Goal: Task Accomplishment & Management: Manage account settings

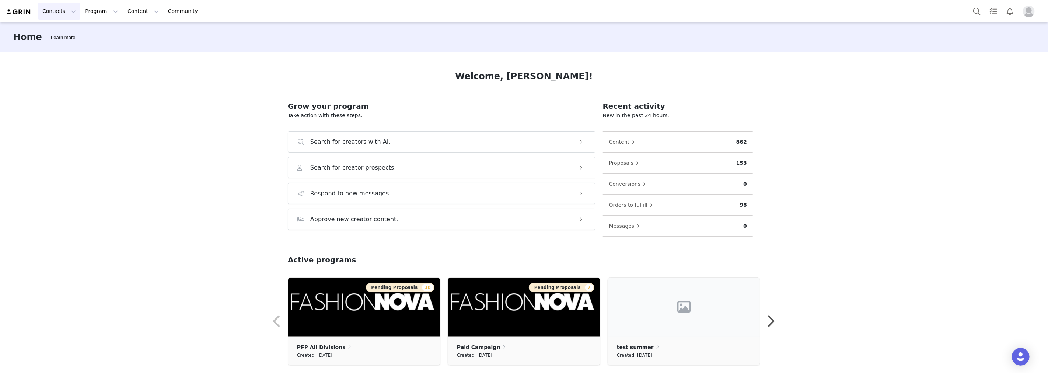
click at [55, 10] on button "Contacts Contacts" at bounding box center [59, 11] width 42 height 17
click at [92, 12] on button "Program Program" at bounding box center [102, 11] width 42 height 17
click at [101, 46] on p "Campaigns" at bounding box center [96, 46] width 29 height 8
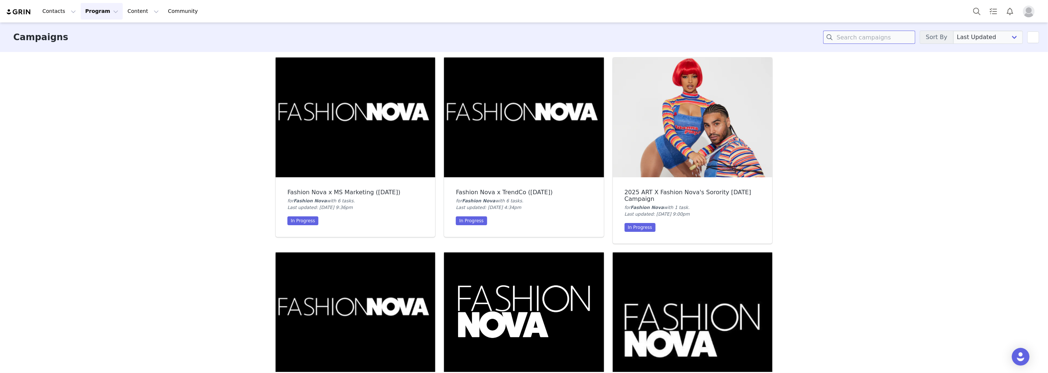
click at [850, 39] on input at bounding box center [869, 37] width 92 height 13
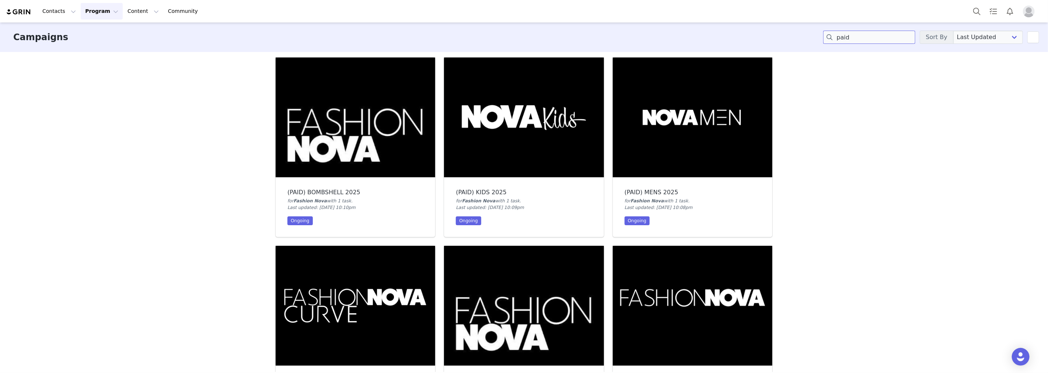
scroll to position [123, 0]
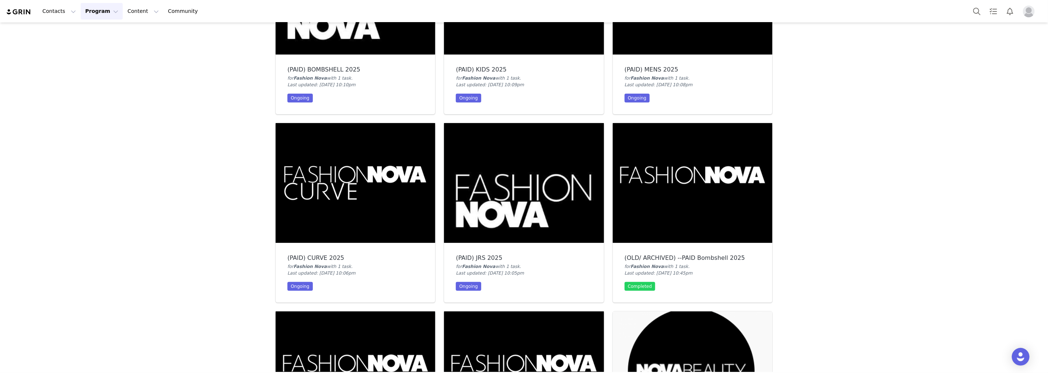
type input "paid"
click at [511, 216] on img at bounding box center [524, 183] width 160 height 120
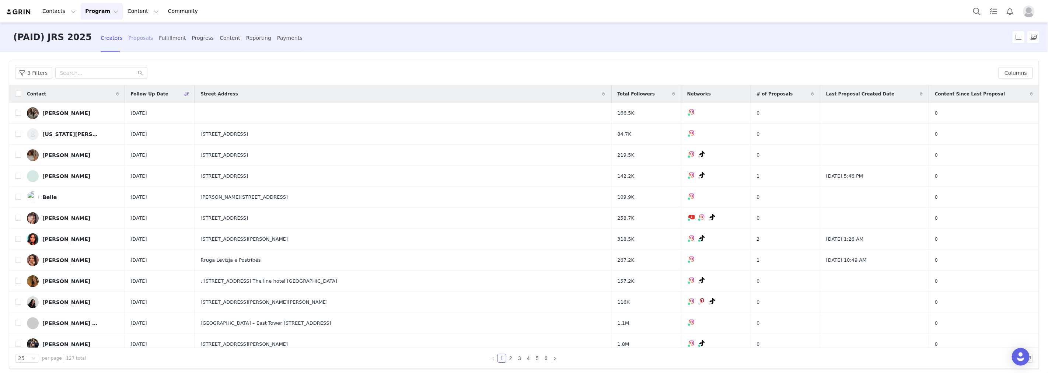
click at [128, 39] on div "Proposals" at bounding box center [140, 38] width 25 height 20
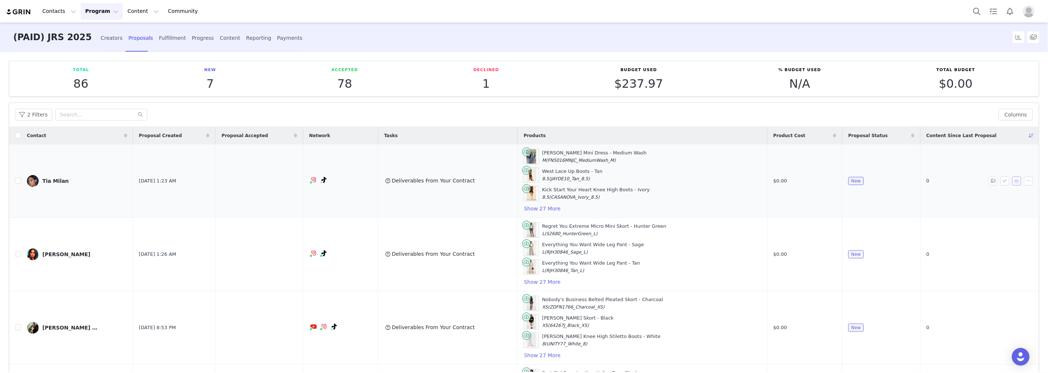
click at [1013, 183] on button "button" at bounding box center [1017, 181] width 9 height 9
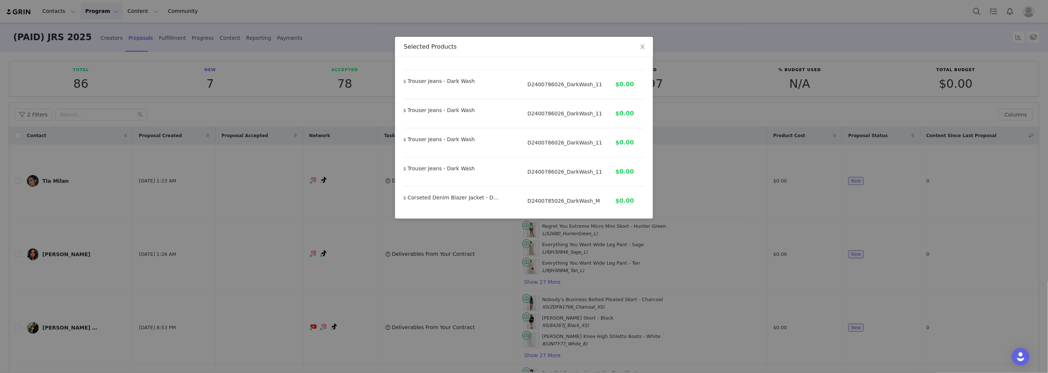
scroll to position [765, 78]
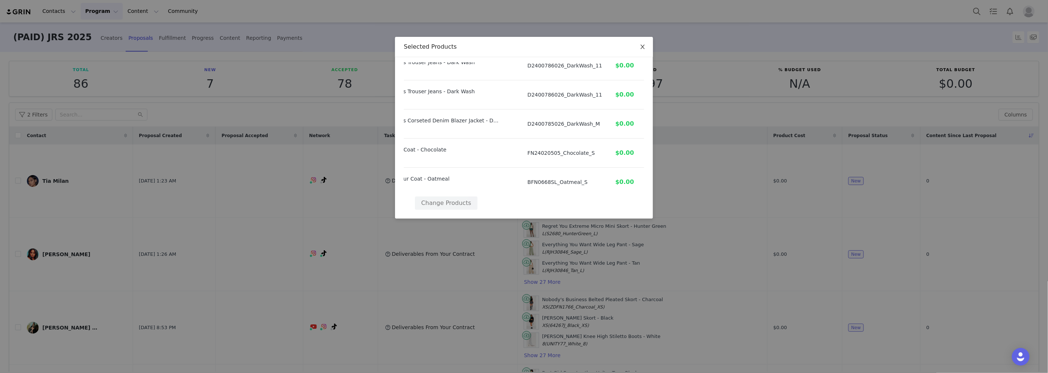
click at [643, 46] on icon "icon: close" at bounding box center [643, 47] width 6 height 6
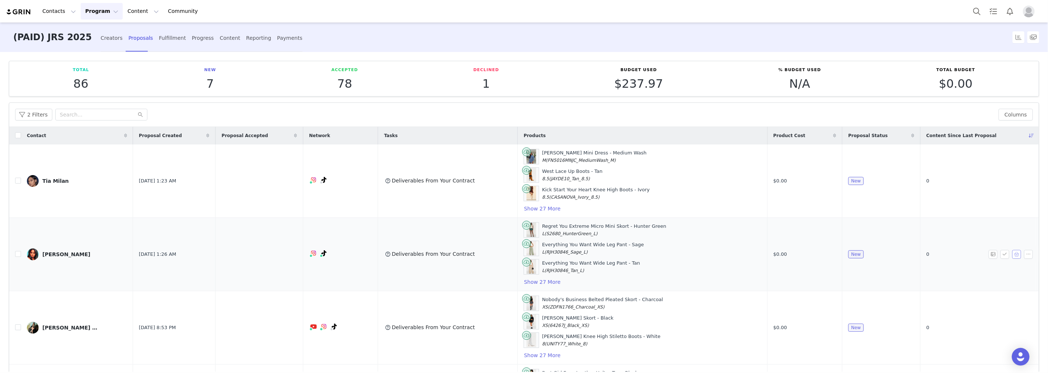
click at [1013, 254] on button "button" at bounding box center [1017, 254] width 9 height 9
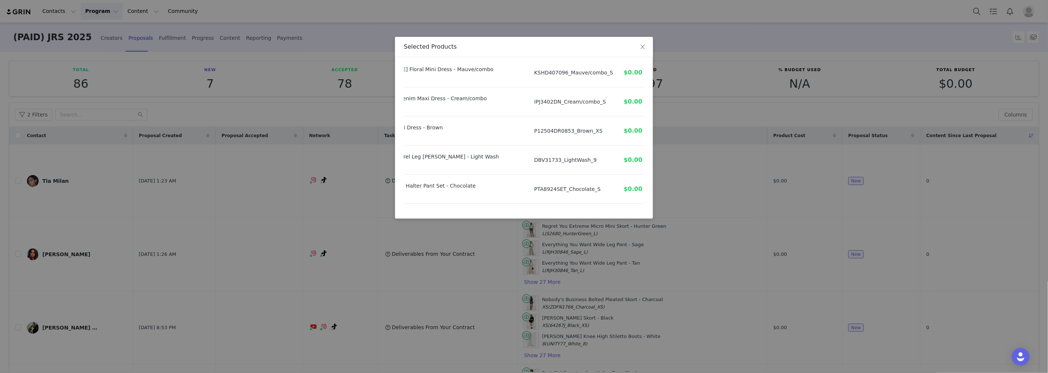
scroll to position [765, 62]
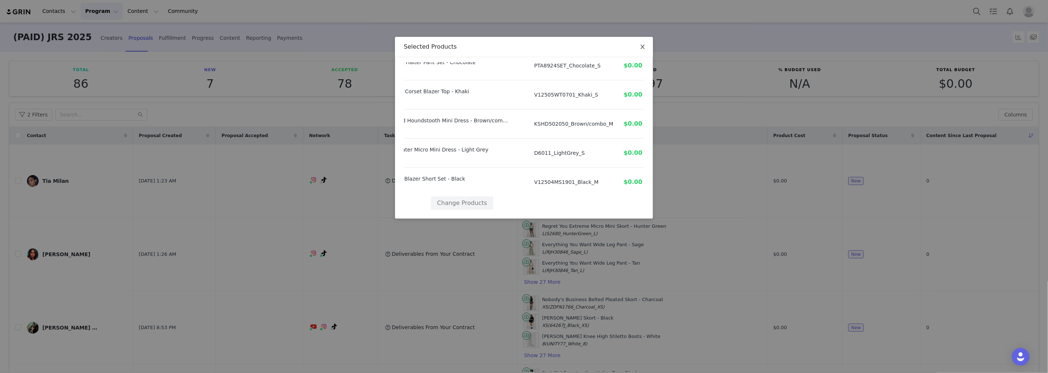
click at [640, 45] on icon "icon: close" at bounding box center [643, 47] width 6 height 6
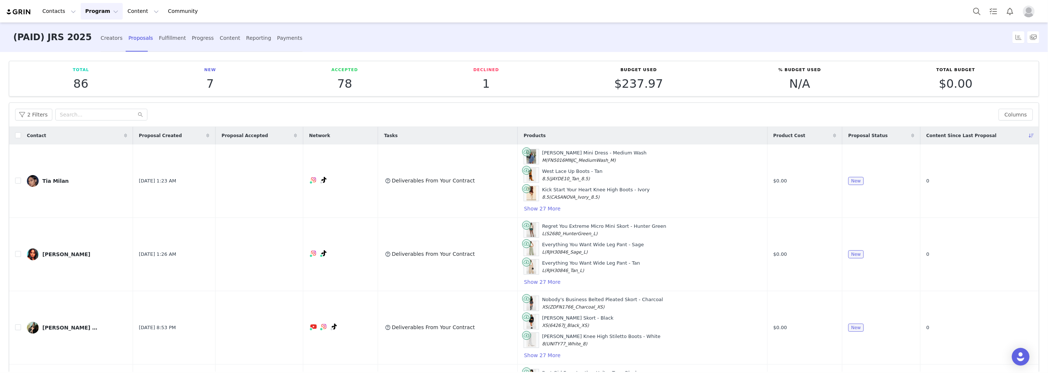
scroll to position [82, 0]
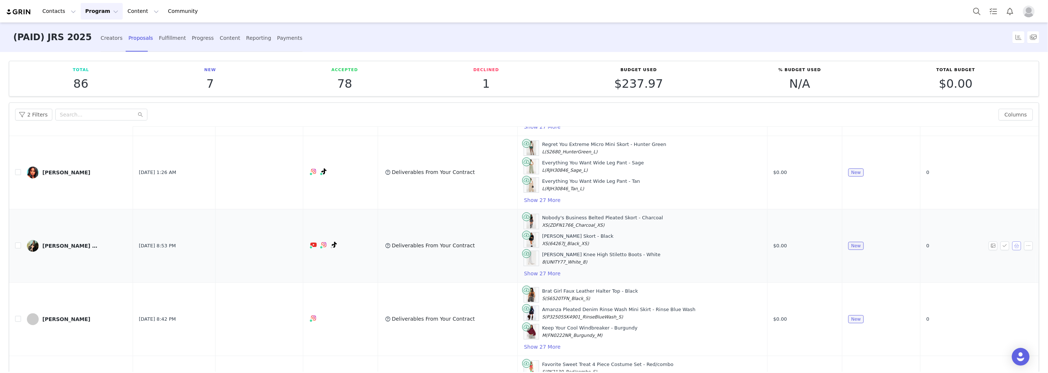
click at [1013, 245] on button "button" at bounding box center [1017, 245] width 9 height 9
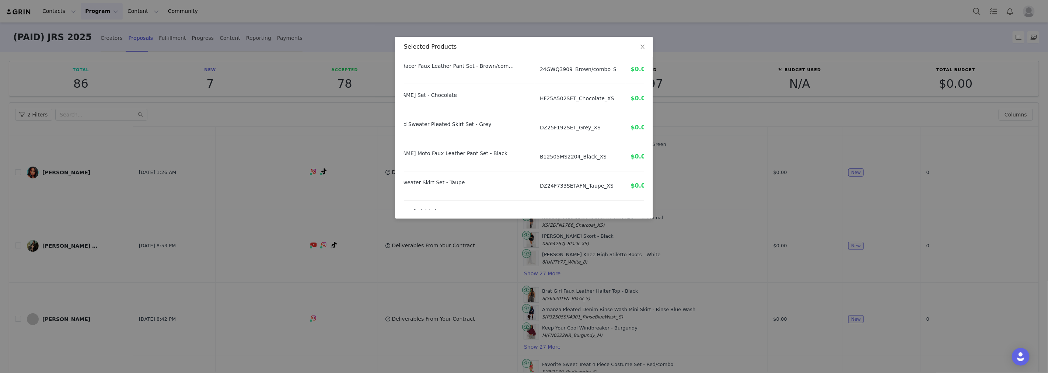
scroll to position [765, 54]
click at [642, 43] on span "Close" at bounding box center [643, 47] width 21 height 21
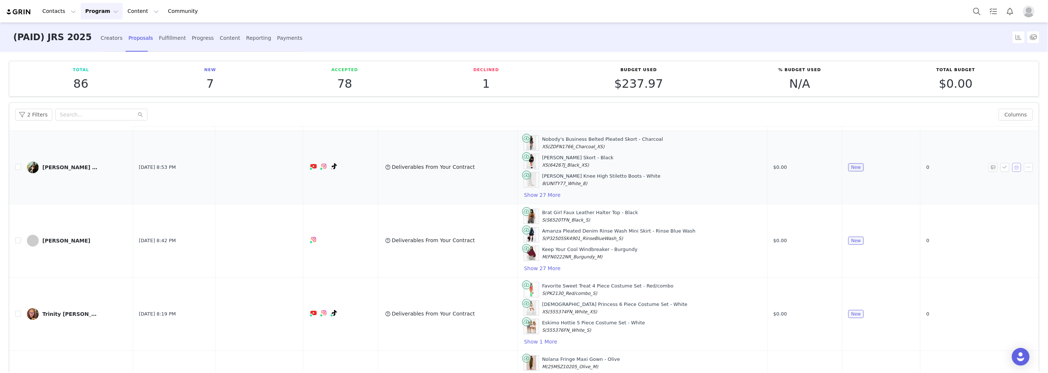
scroll to position [164, 0]
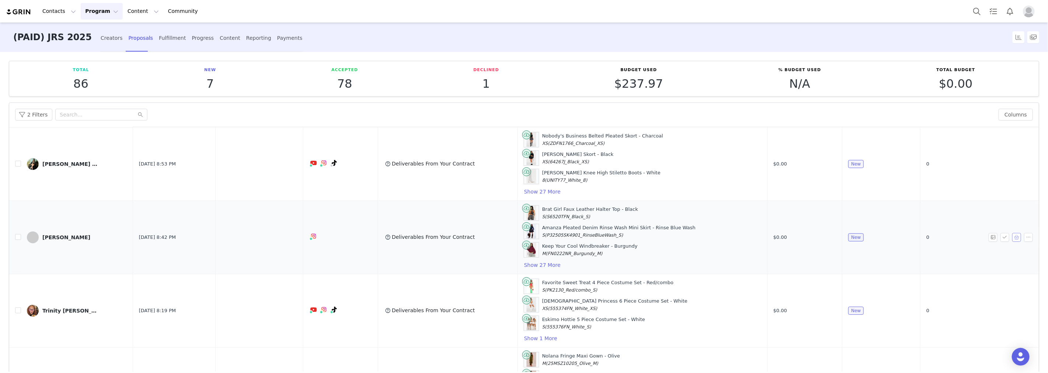
click at [1013, 238] on button "button" at bounding box center [1017, 237] width 9 height 9
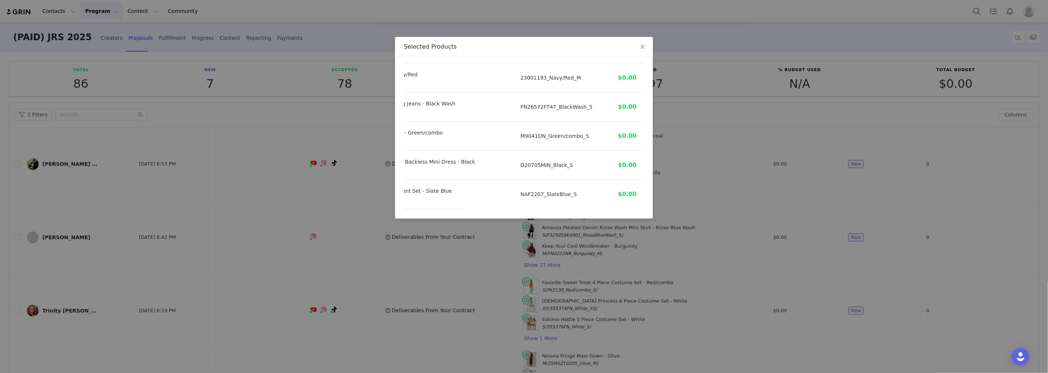
scroll to position [765, 92]
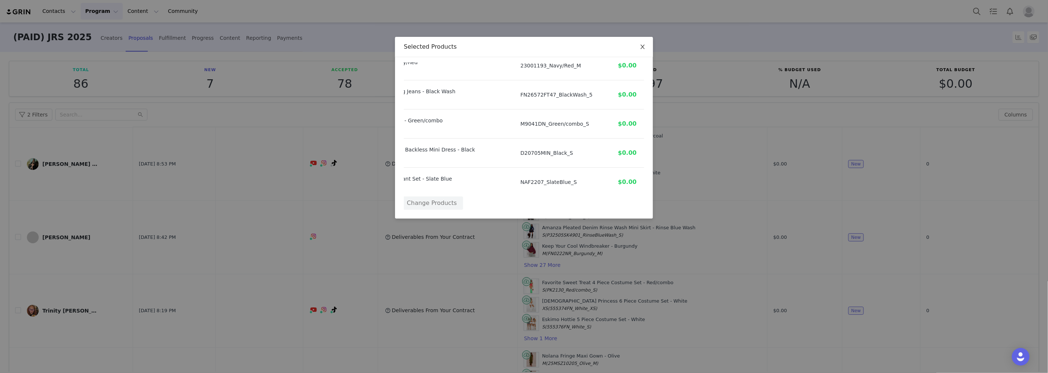
click at [645, 45] on icon "icon: close" at bounding box center [643, 47] width 6 height 6
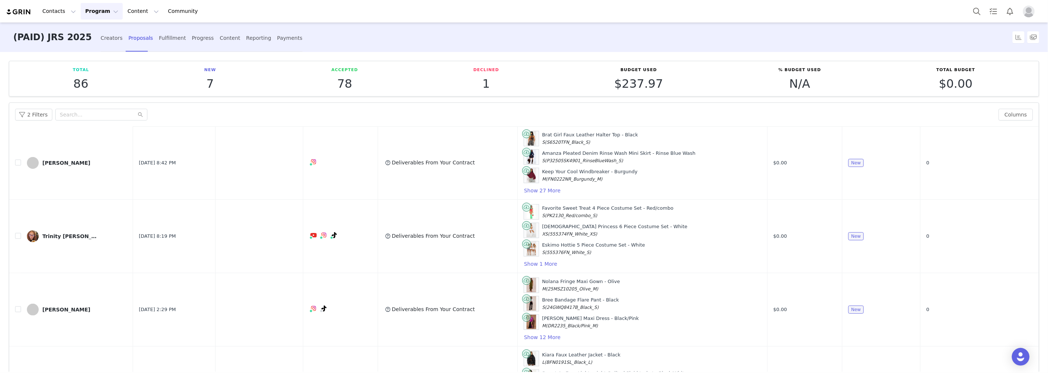
scroll to position [245, 0]
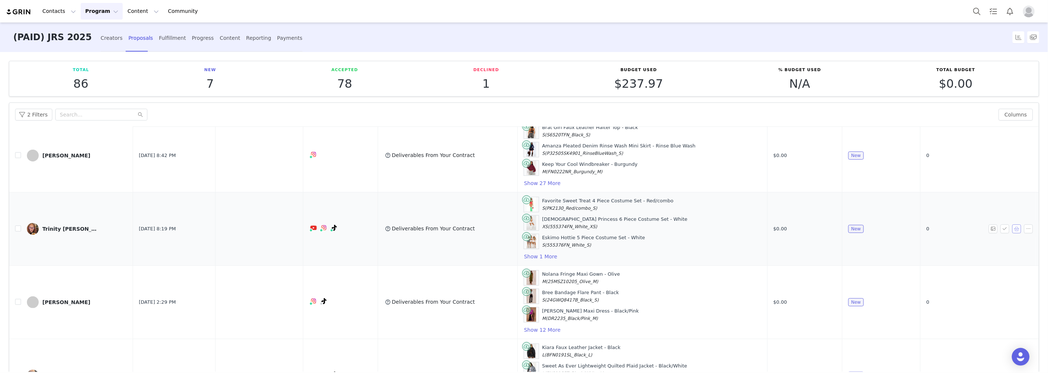
click at [1013, 230] on button "button" at bounding box center [1017, 228] width 9 height 9
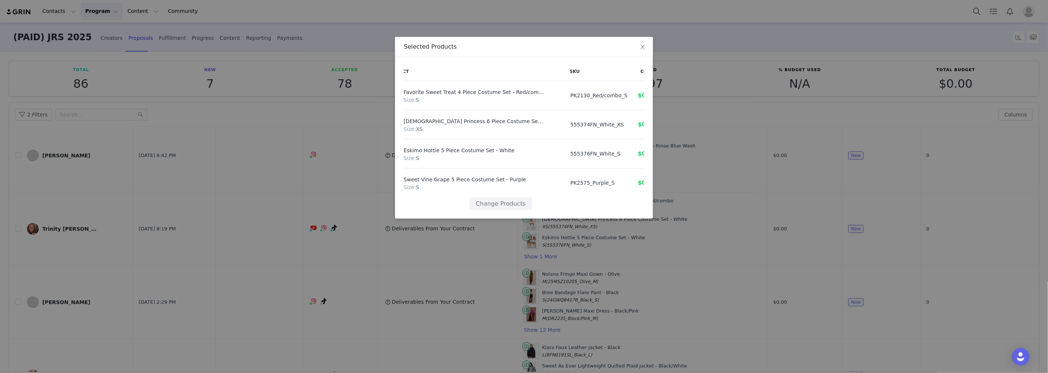
scroll to position [0, 34]
click at [642, 48] on icon "icon: close" at bounding box center [643, 47] width 4 height 4
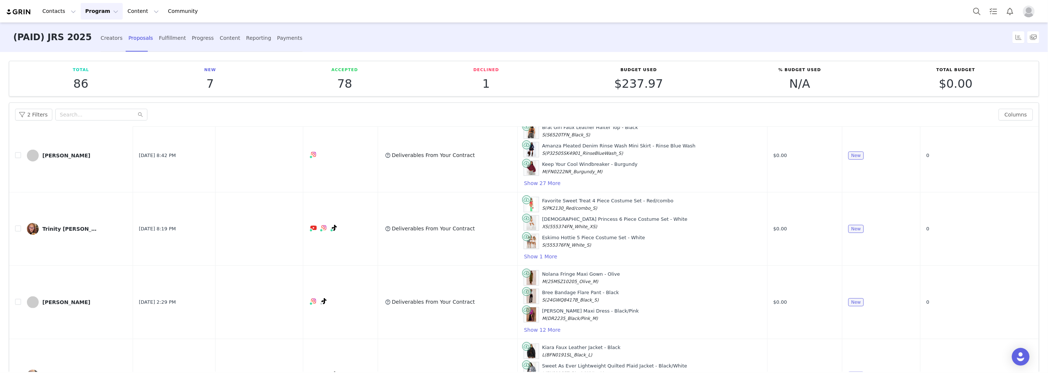
scroll to position [270, 0]
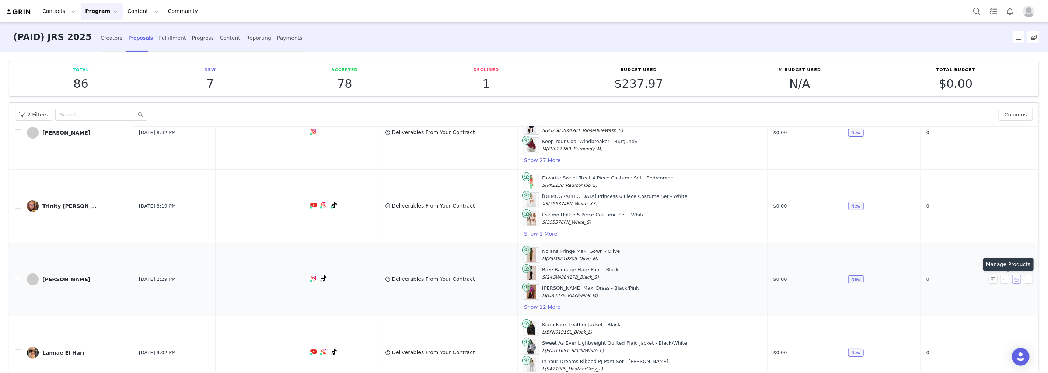
click at [1013, 279] on button "button" at bounding box center [1017, 279] width 9 height 9
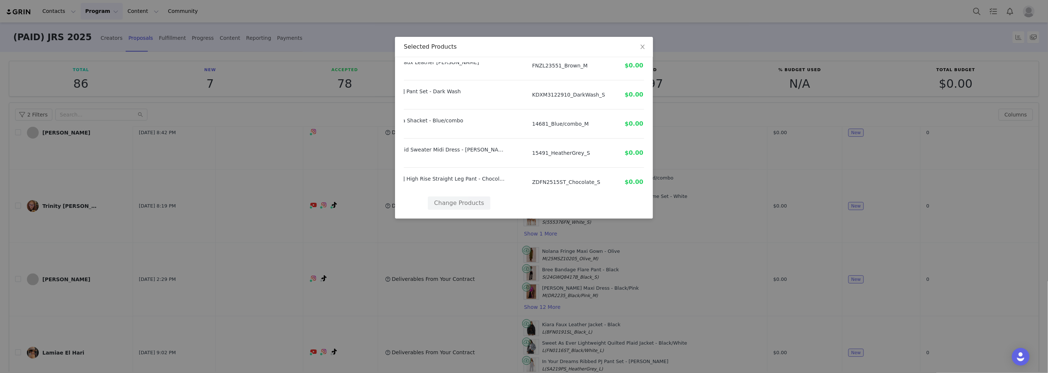
scroll to position [327, 65]
click at [644, 39] on span "Close" at bounding box center [643, 47] width 21 height 21
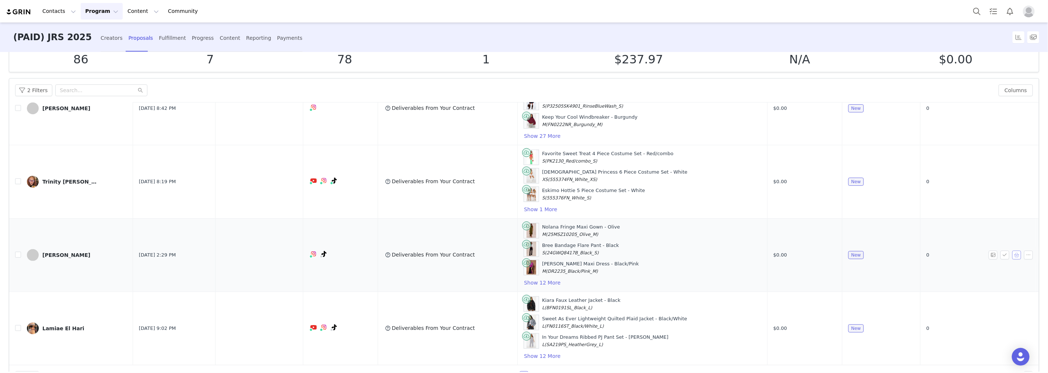
scroll to position [47, 0]
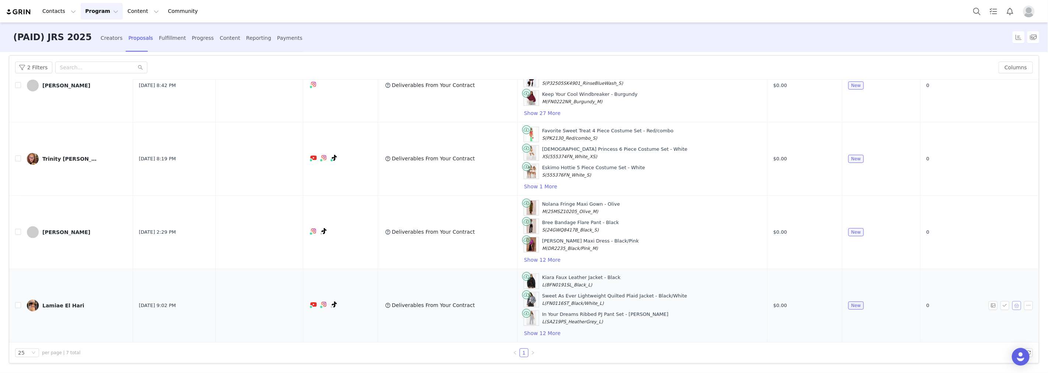
click at [1013, 305] on button "button" at bounding box center [1017, 305] width 9 height 9
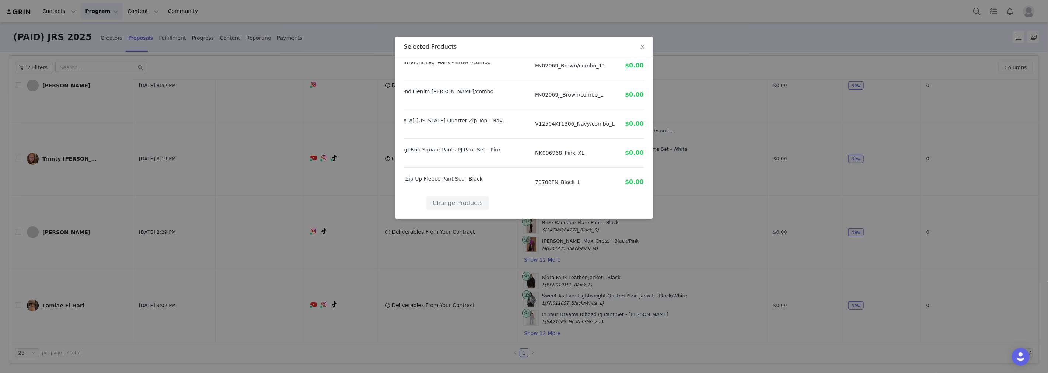
scroll to position [327, 66]
click at [639, 44] on span "Close" at bounding box center [643, 47] width 21 height 21
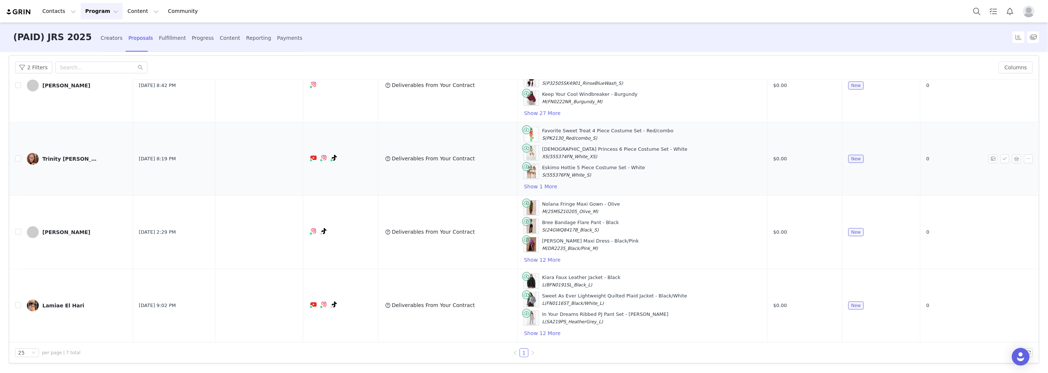
scroll to position [0, 0]
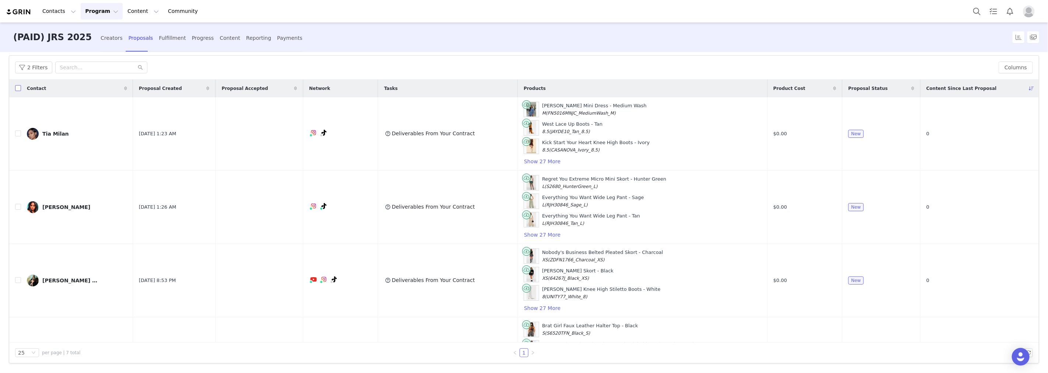
click at [17, 88] on input "checkbox" at bounding box center [18, 88] width 6 height 6
checkbox input "true"
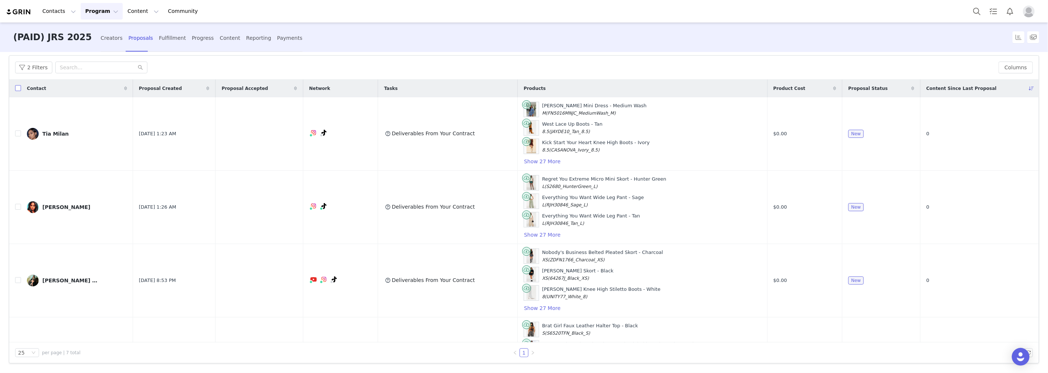
checkbox input "true"
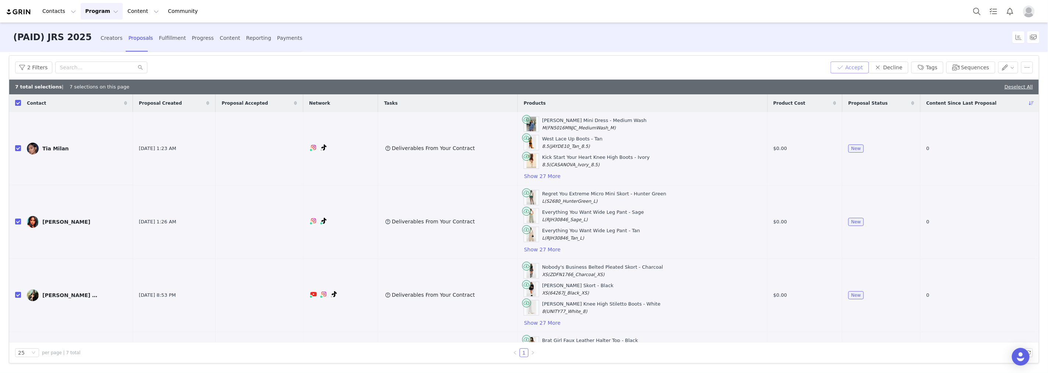
click at [855, 64] on button "Accept" at bounding box center [850, 68] width 38 height 12
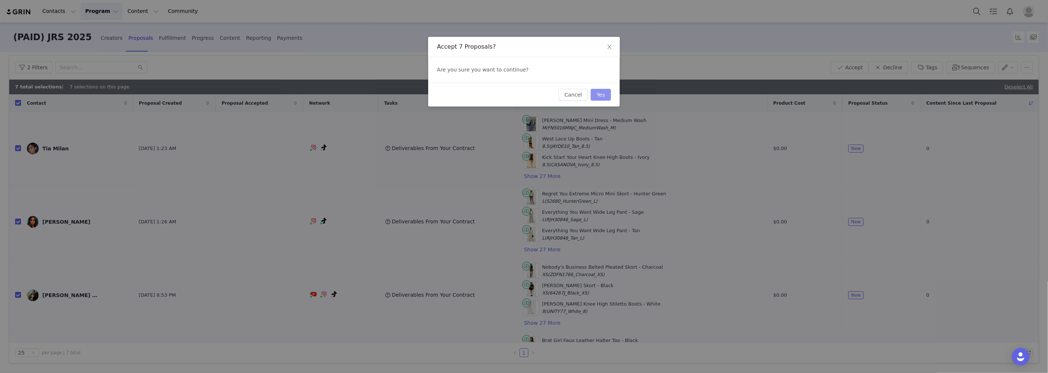
click at [602, 91] on button "Yes" at bounding box center [601, 95] width 20 height 12
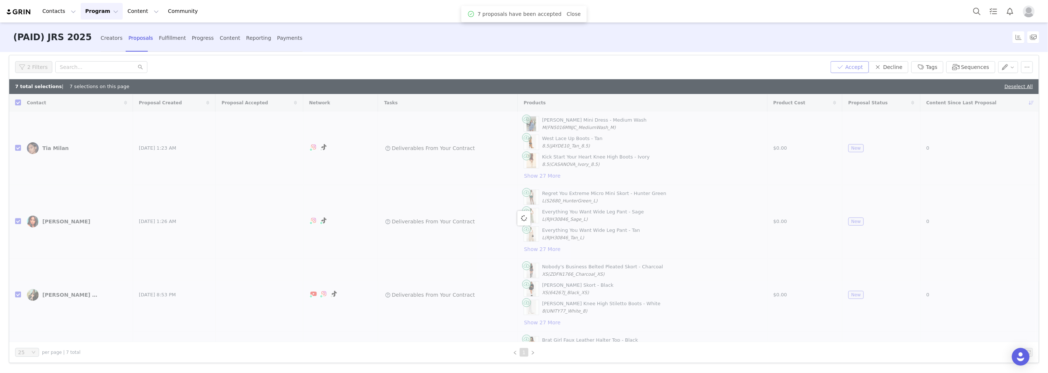
checkbox input "false"
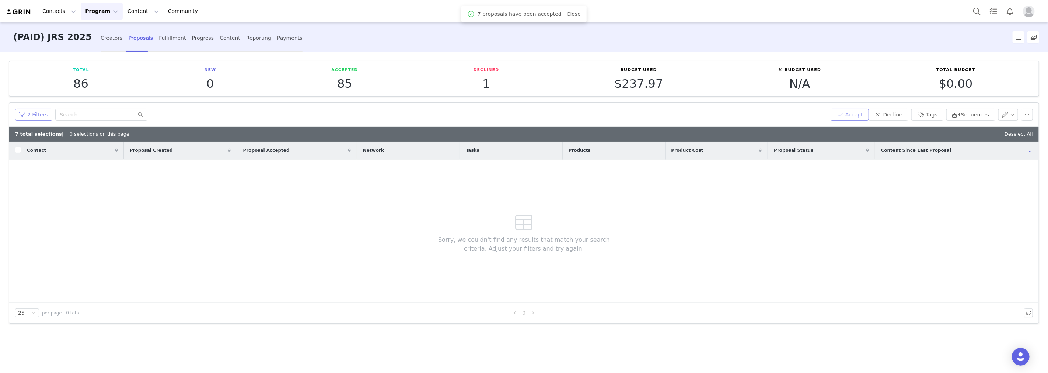
scroll to position [0, 0]
click at [1016, 133] on link "Deselect All" at bounding box center [1019, 134] width 28 height 6
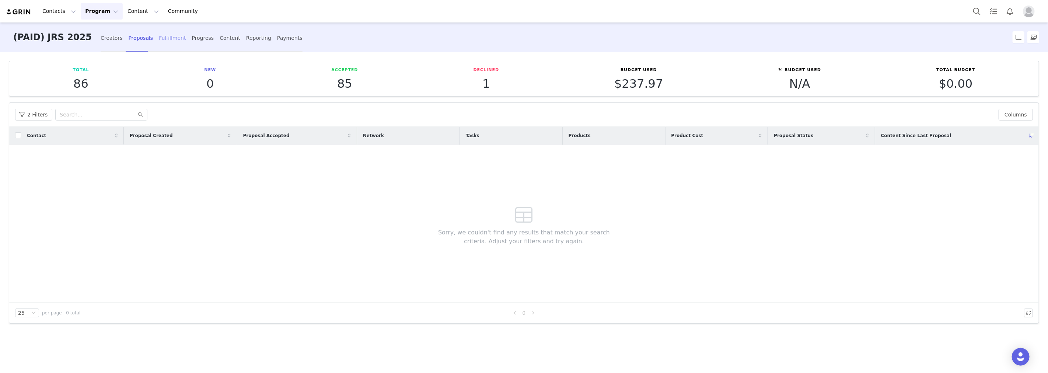
click at [159, 39] on div "Fulfillment" at bounding box center [172, 38] width 27 height 20
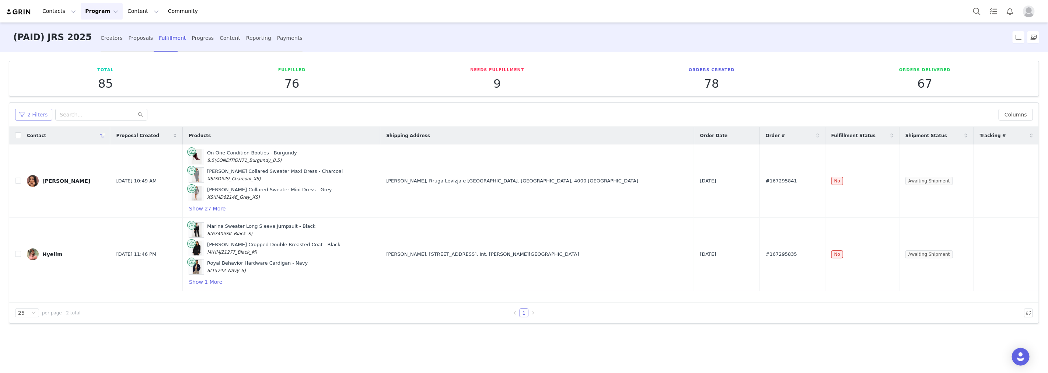
click at [23, 116] on button "2 Filters" at bounding box center [33, 115] width 37 height 12
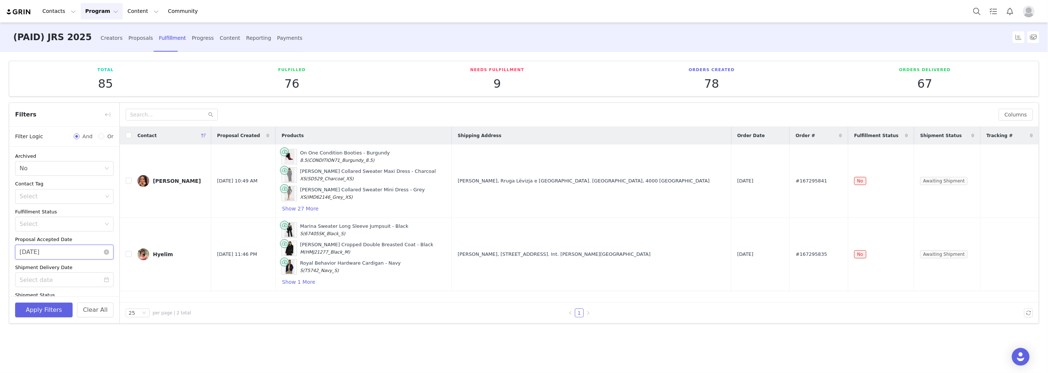
click at [45, 254] on input "[DATE]" at bounding box center [64, 252] width 98 height 15
drag, startPoint x: 53, startPoint y: 337, endPoint x: 53, endPoint y: 332, distance: 4.4
click at [53, 336] on div "30" at bounding box center [53, 335] width 9 height 9
type input "[DATE]"
click at [31, 309] on button "Apply Filters" at bounding box center [44, 310] width 58 height 15
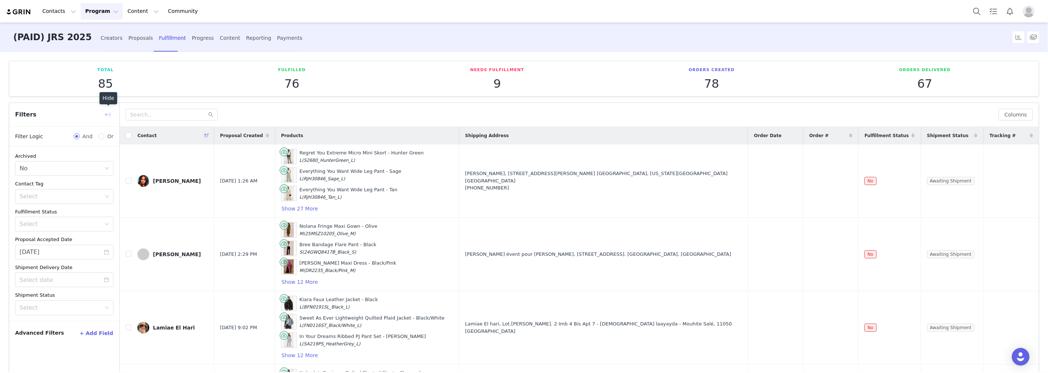
click at [108, 116] on button "button" at bounding box center [108, 115] width 12 height 12
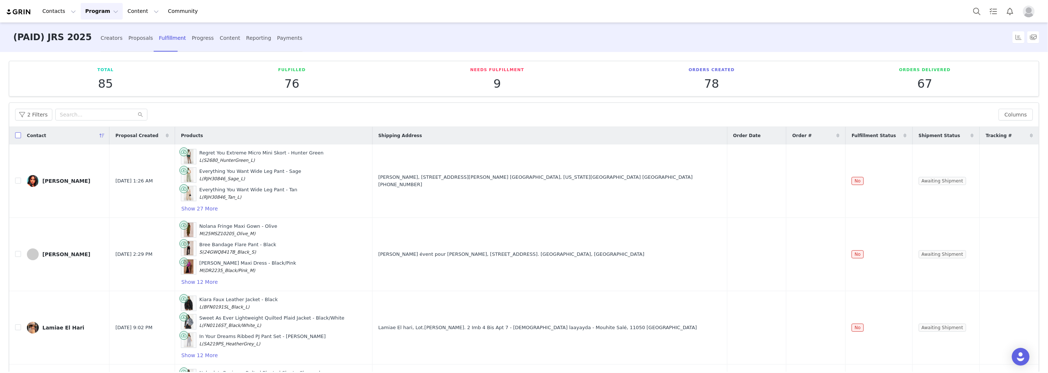
click at [18, 135] on input "checkbox" at bounding box center [18, 135] width 6 height 6
checkbox input "true"
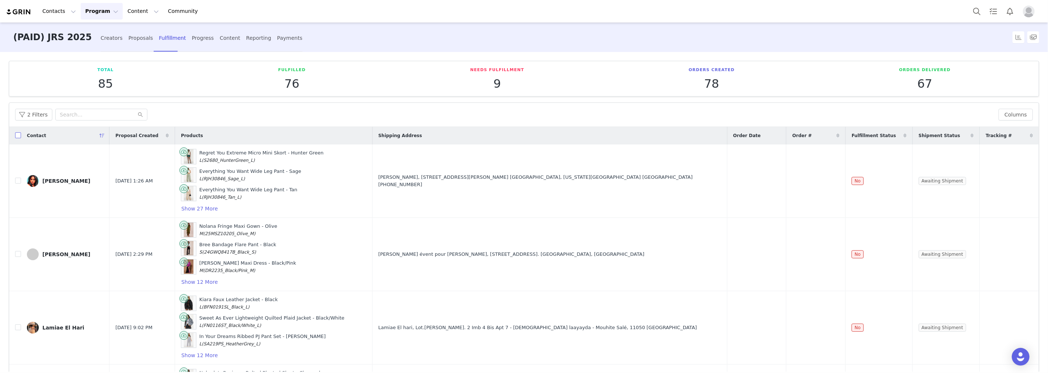
checkbox input "true"
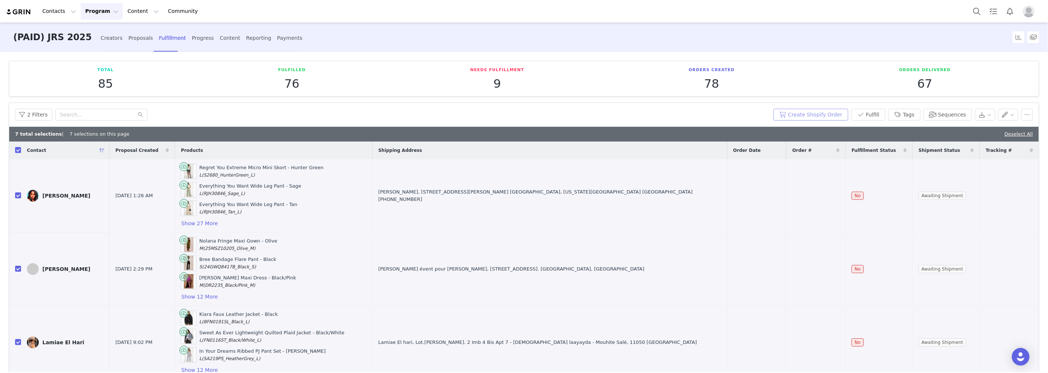
click at [838, 115] on button "Create Shopify Order" at bounding box center [811, 115] width 75 height 12
click at [17, 151] on input "checkbox" at bounding box center [18, 150] width 6 height 6
checkbox input "false"
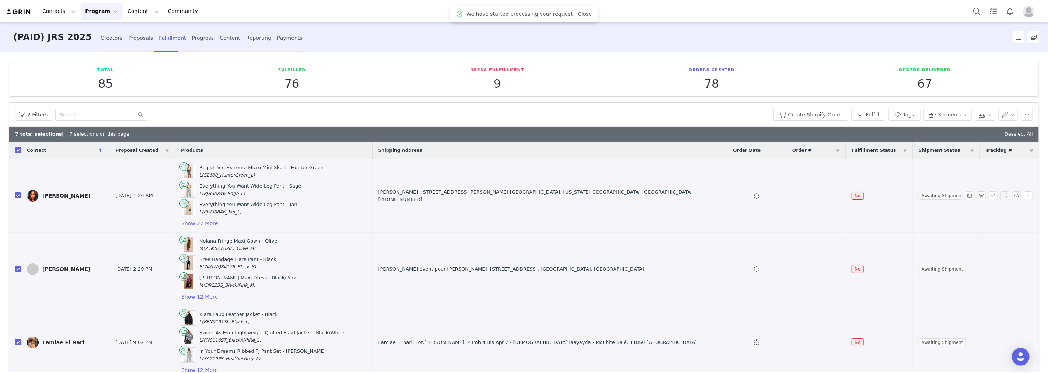
checkbox input "false"
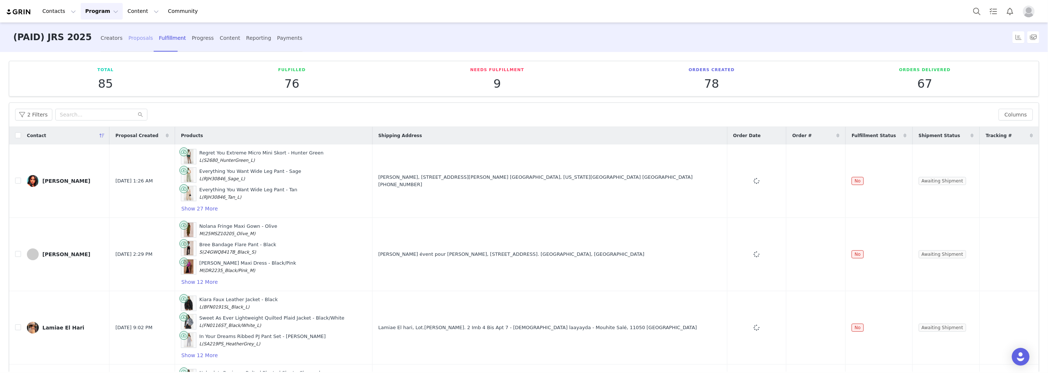
click at [128, 34] on div "Proposals" at bounding box center [140, 38] width 25 height 20
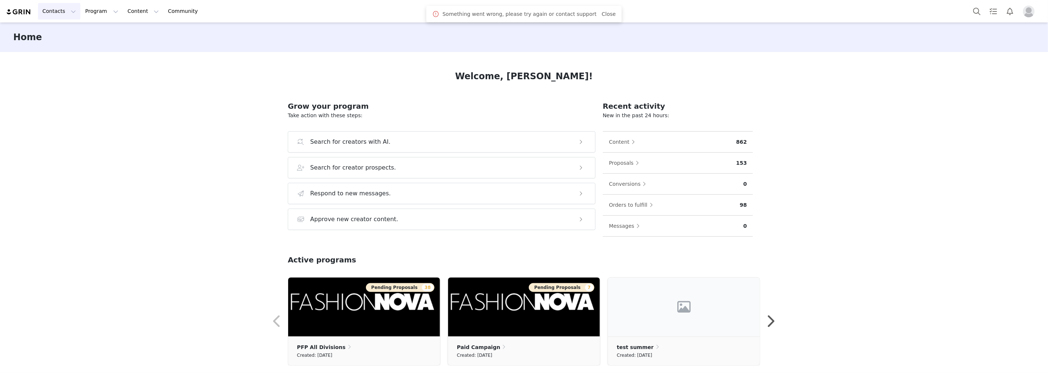
click at [60, 12] on button "Contacts Contacts" at bounding box center [59, 11] width 42 height 17
click at [53, 30] on p "Creators" at bounding box center [55, 33] width 22 height 8
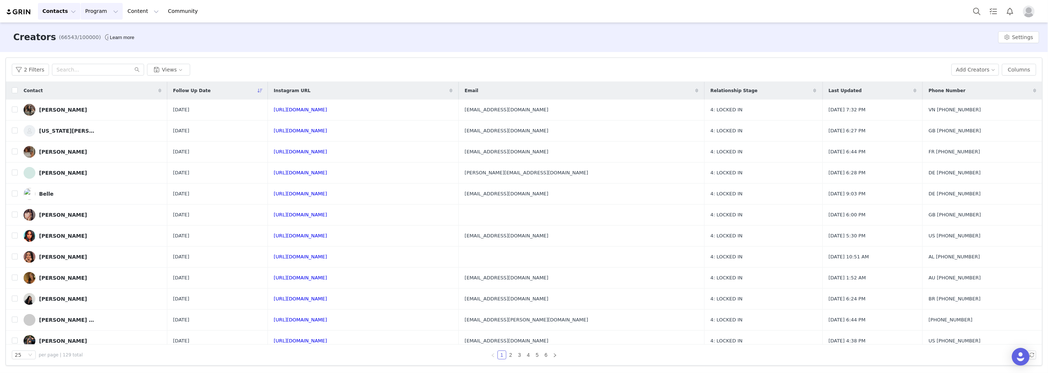
click at [90, 10] on button "Program Program" at bounding box center [102, 11] width 42 height 17
click at [97, 48] on p "Campaigns" at bounding box center [96, 46] width 29 height 8
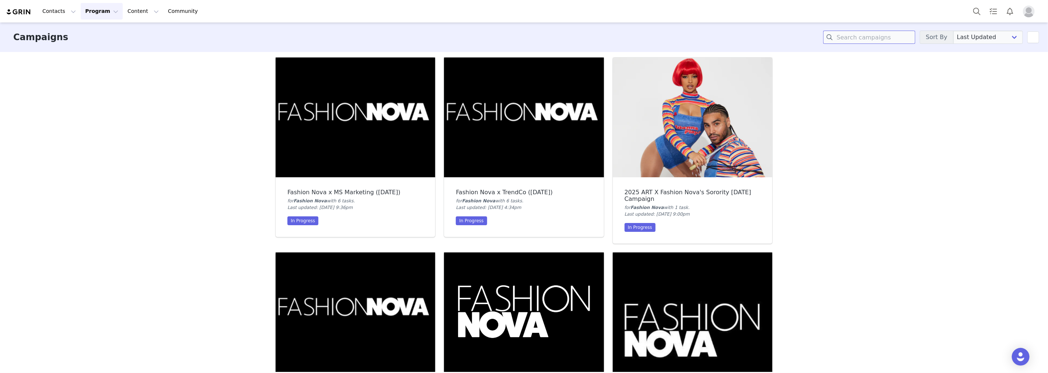
click at [874, 37] on input at bounding box center [869, 37] width 92 height 13
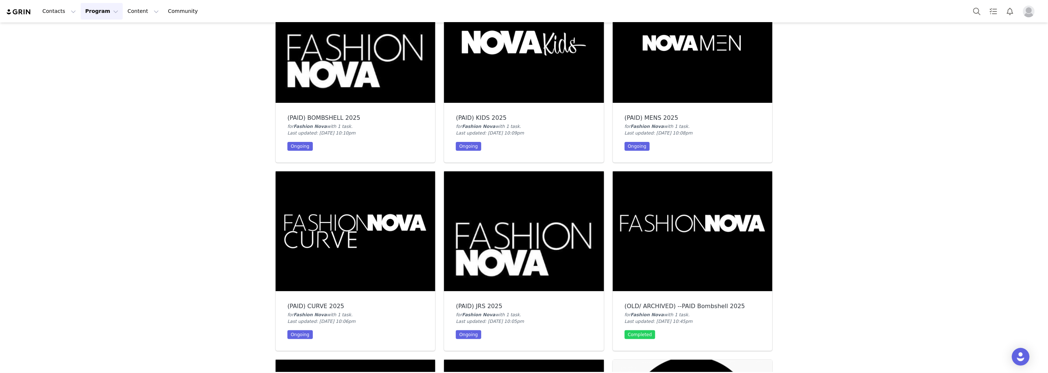
scroll to position [82, 0]
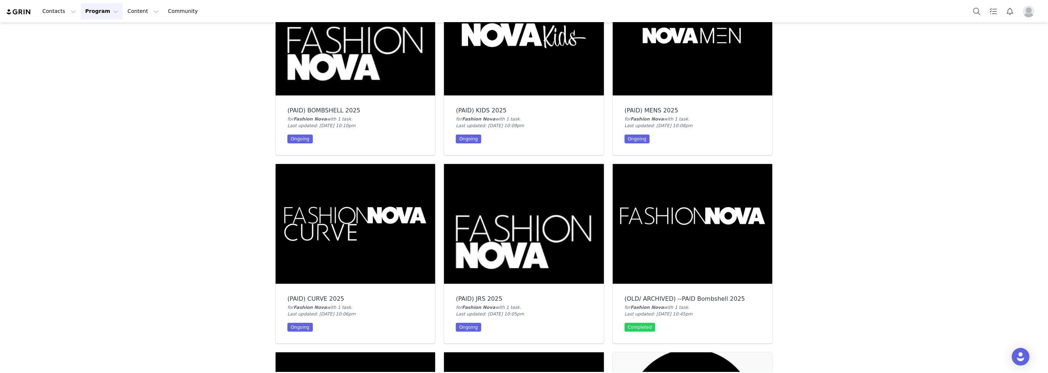
type input "paid"
click at [495, 235] on img at bounding box center [524, 224] width 160 height 120
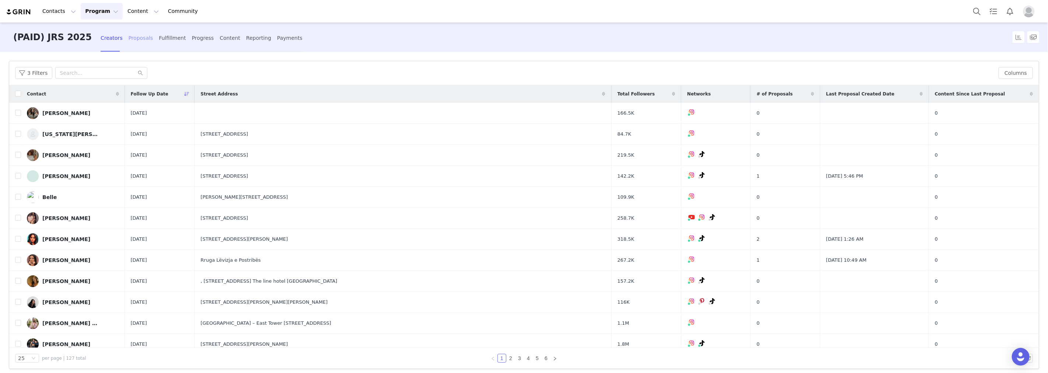
click at [128, 42] on div "Proposals" at bounding box center [140, 38] width 25 height 20
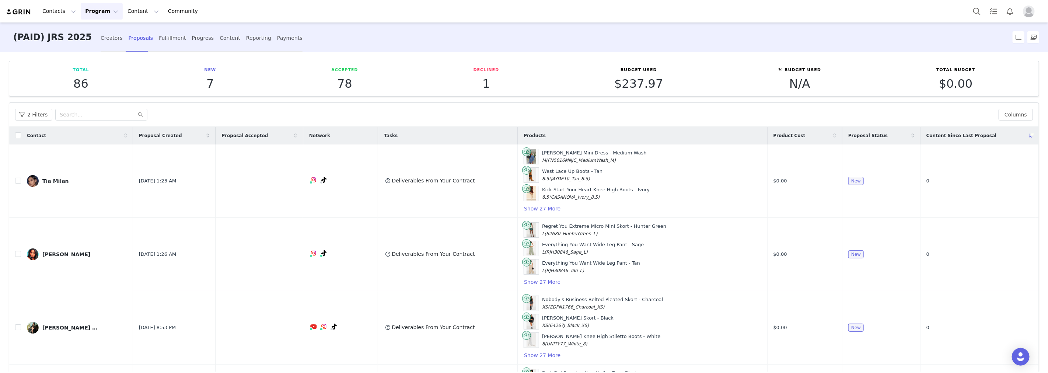
click at [102, 14] on button "Program Program" at bounding box center [102, 11] width 42 height 17
click at [100, 43] on p "Campaigns" at bounding box center [96, 46] width 29 height 8
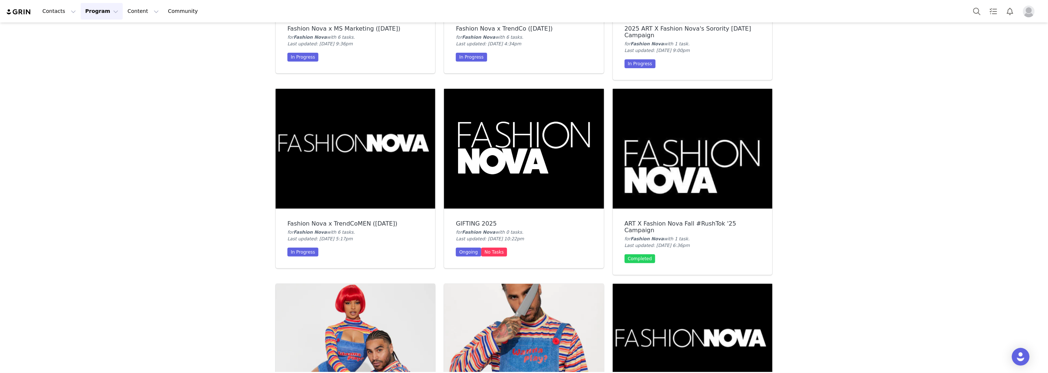
scroll to position [286, 0]
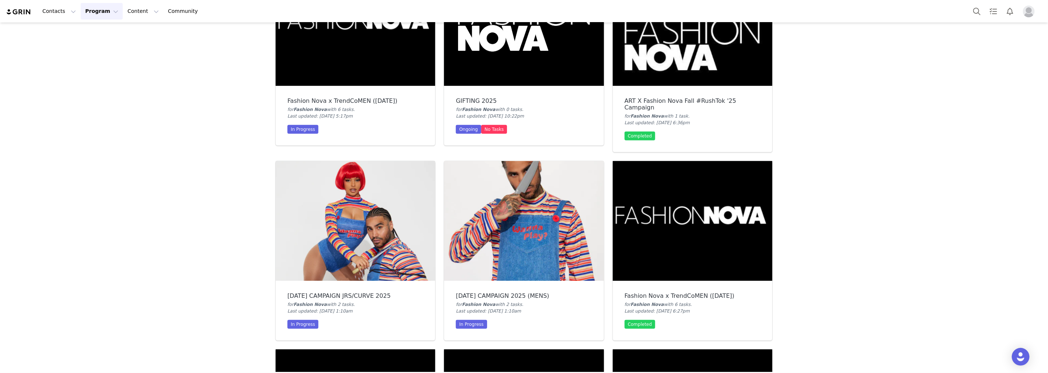
click at [352, 181] on img at bounding box center [356, 221] width 160 height 120
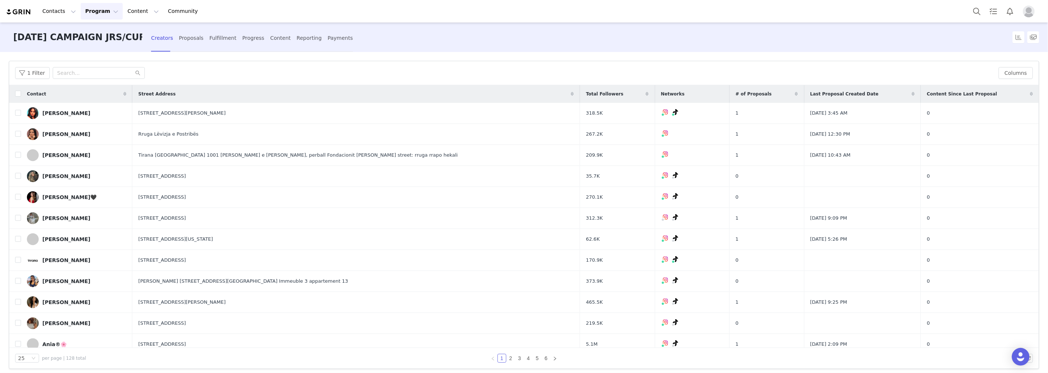
drag, startPoint x: 187, startPoint y: 36, endPoint x: 195, endPoint y: 56, distance: 22.1
click at [187, 36] on div "Proposals" at bounding box center [191, 38] width 25 height 20
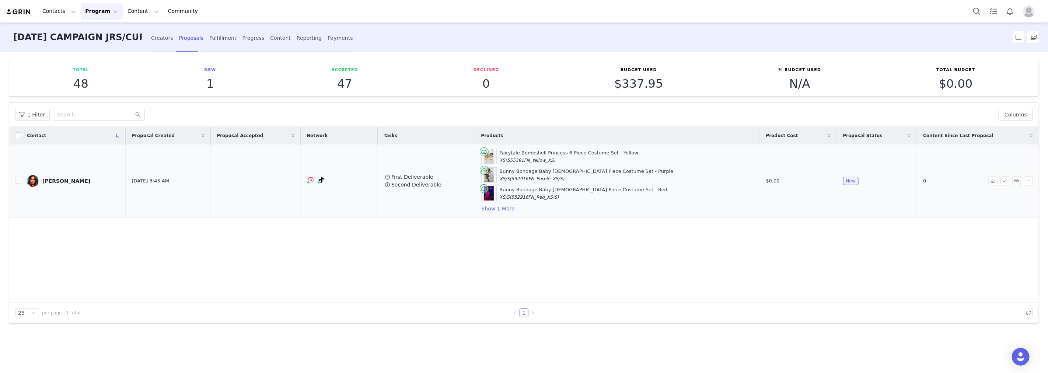
click at [1018, 167] on td "0" at bounding box center [976, 180] width 119 height 73
click at [1020, 181] on button "button" at bounding box center [1017, 181] width 9 height 9
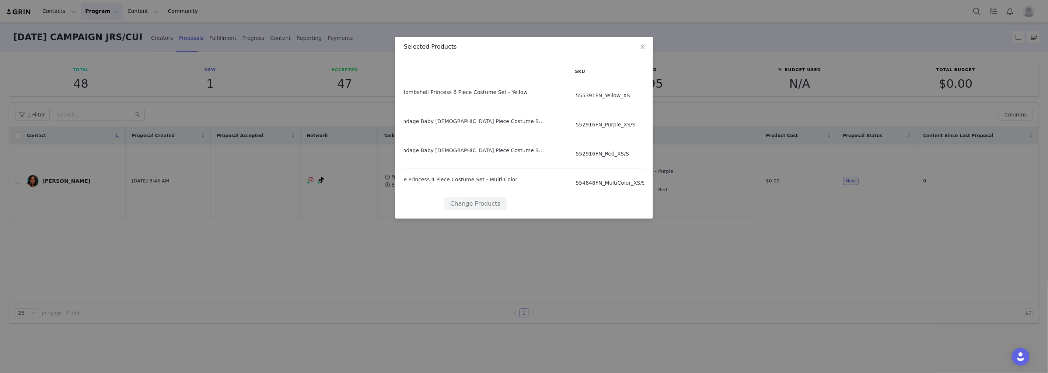
scroll to position [0, 49]
click at [637, 46] on span "Close" at bounding box center [643, 47] width 21 height 21
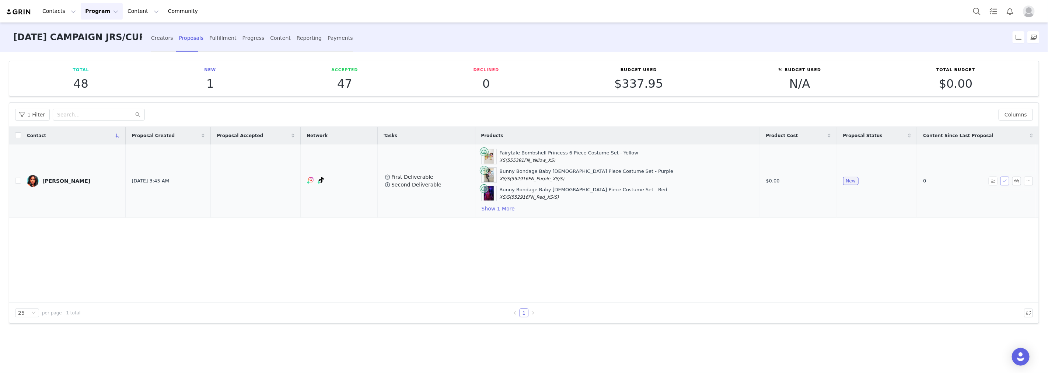
click at [1007, 179] on button "button" at bounding box center [1005, 181] width 9 height 9
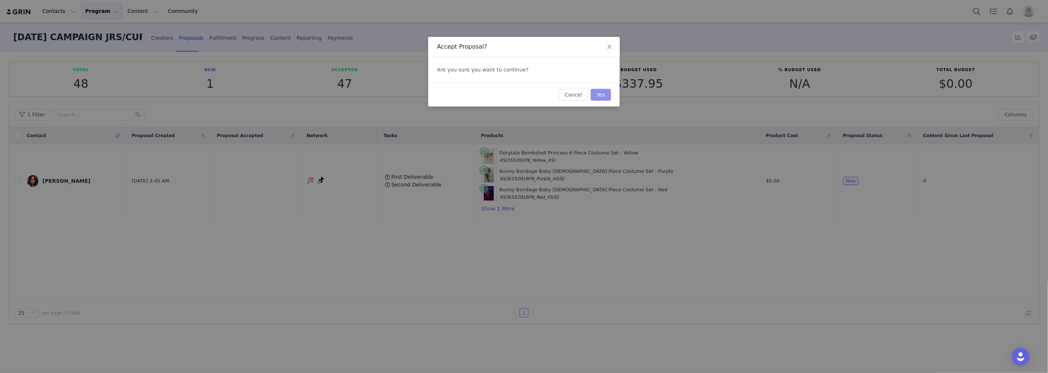
click at [605, 96] on button "Yes" at bounding box center [601, 95] width 20 height 12
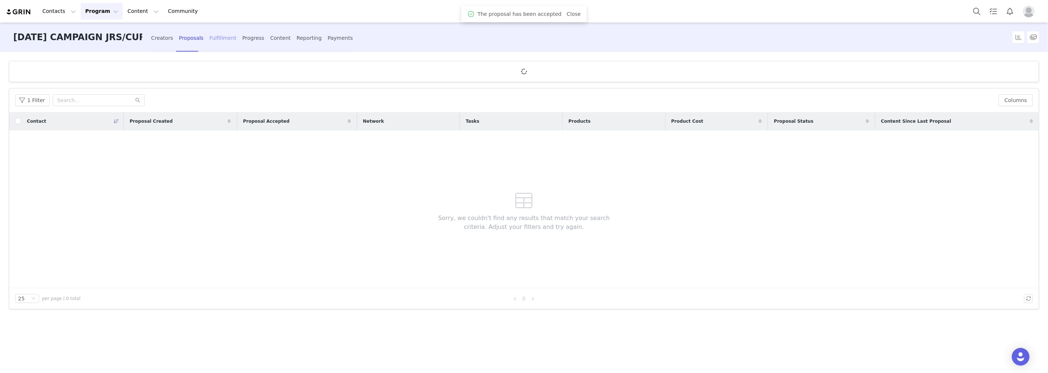
click at [211, 38] on div "Fulfillment" at bounding box center [222, 38] width 27 height 20
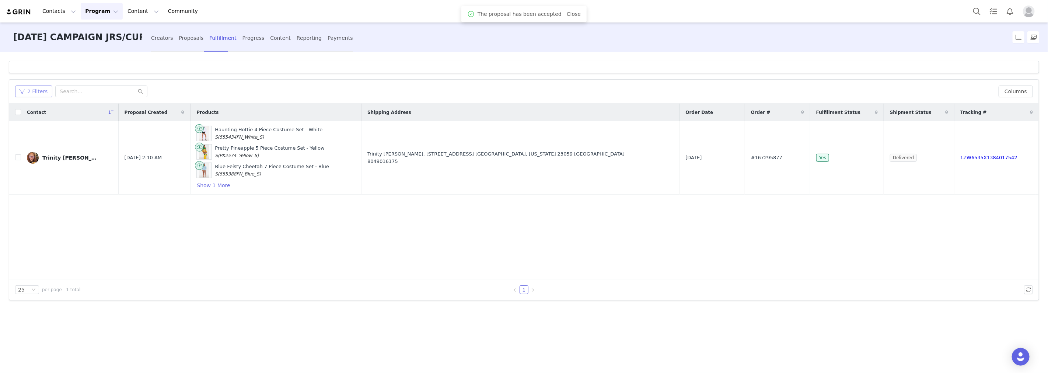
click at [40, 91] on button "2 Filters" at bounding box center [33, 92] width 37 height 12
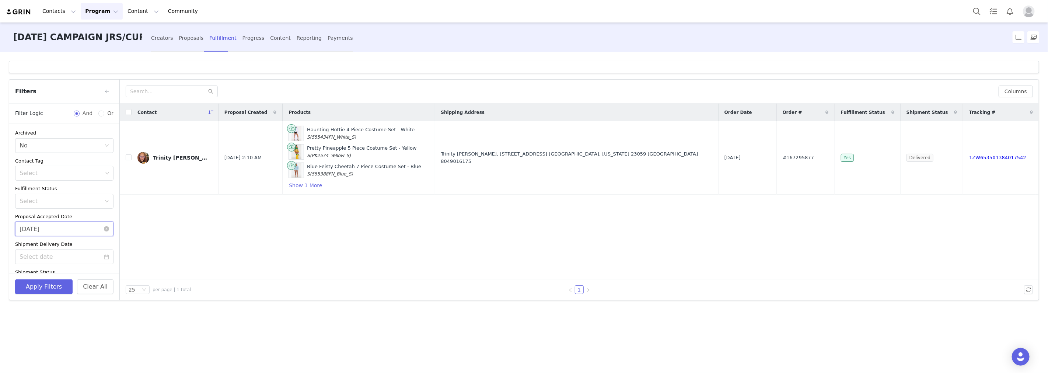
click at [45, 230] on input "[DATE]" at bounding box center [64, 229] width 98 height 15
click at [55, 313] on div "30" at bounding box center [53, 312] width 9 height 9
type input "[DATE]"
click at [46, 292] on button "Apply Filters" at bounding box center [44, 286] width 58 height 15
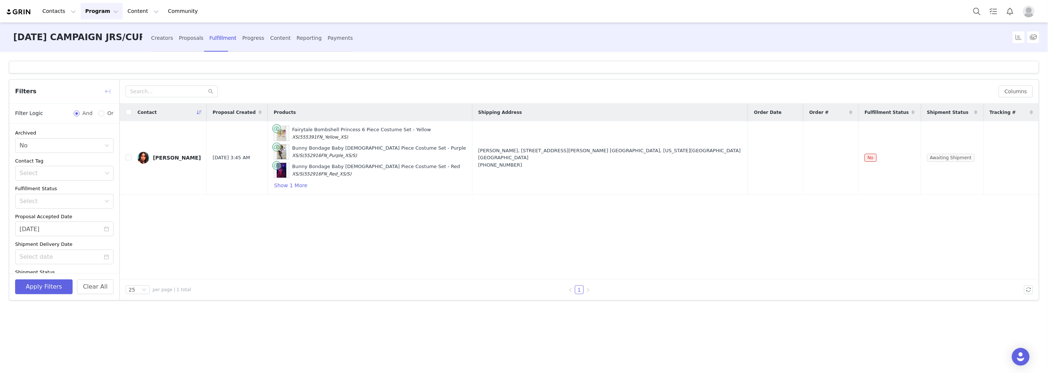
click at [107, 93] on button "button" at bounding box center [108, 92] width 12 height 12
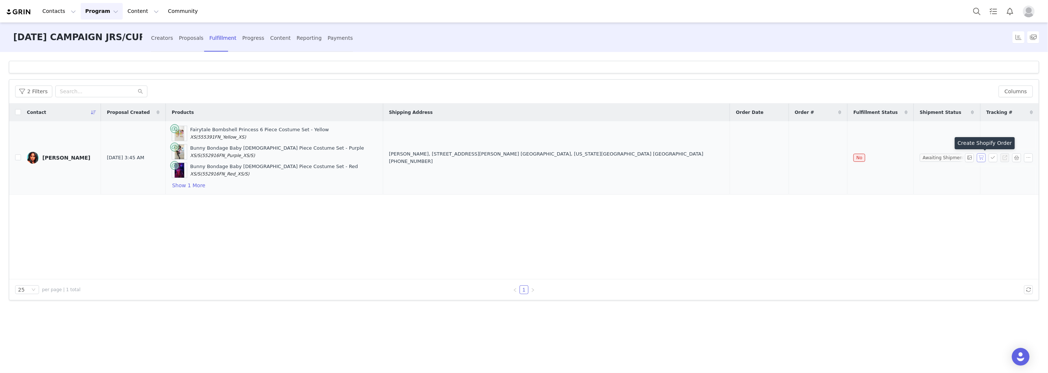
click at [984, 159] on button "button" at bounding box center [981, 157] width 9 height 9
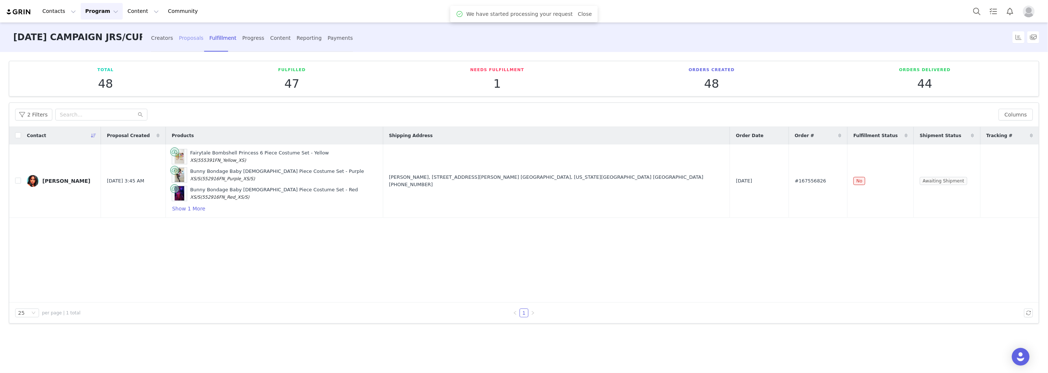
click at [186, 39] on div "Proposals" at bounding box center [191, 38] width 25 height 20
